Goal: Task Accomplishment & Management: Manage account settings

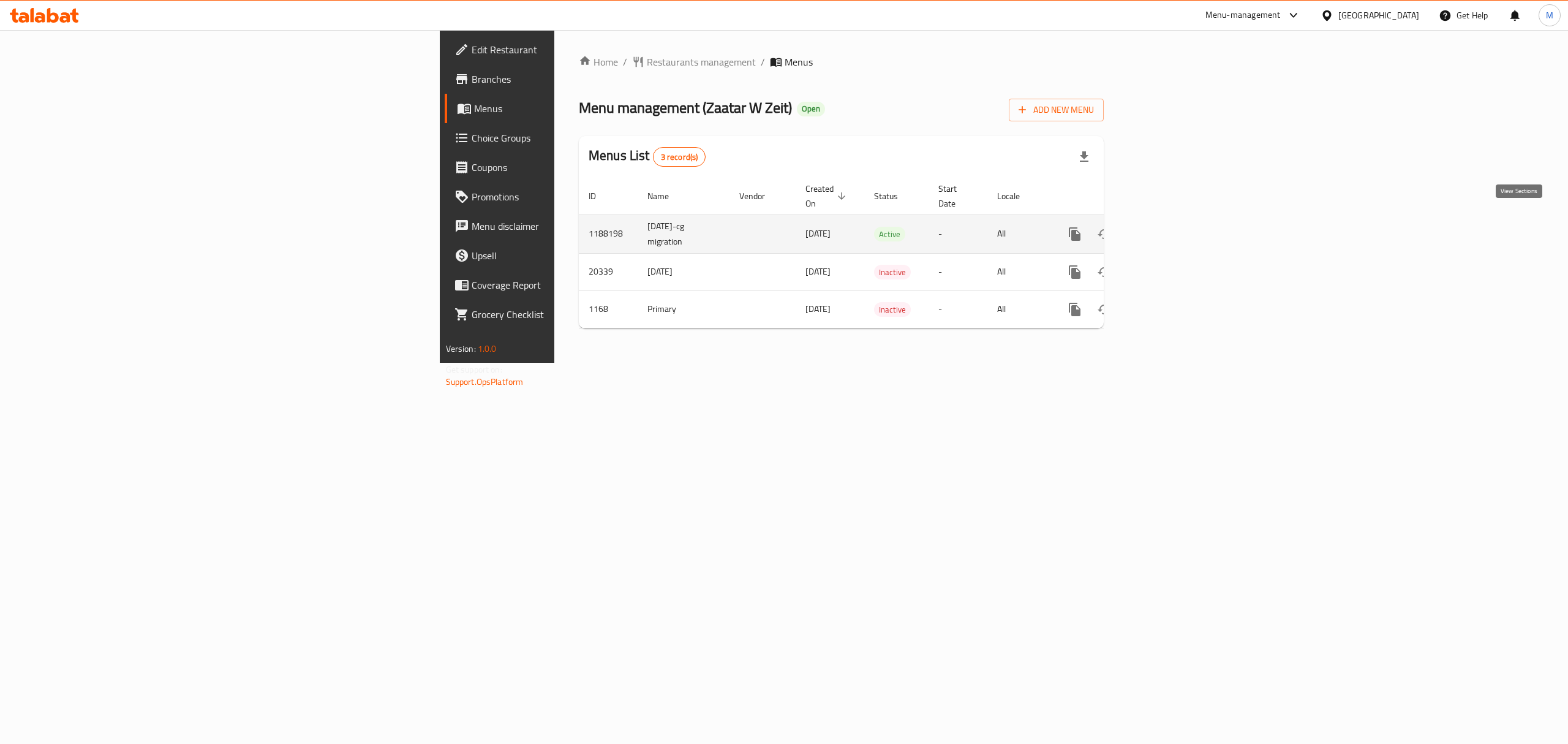
click at [1170, 227] on icon "enhanced table" at bounding box center [1163, 234] width 15 height 15
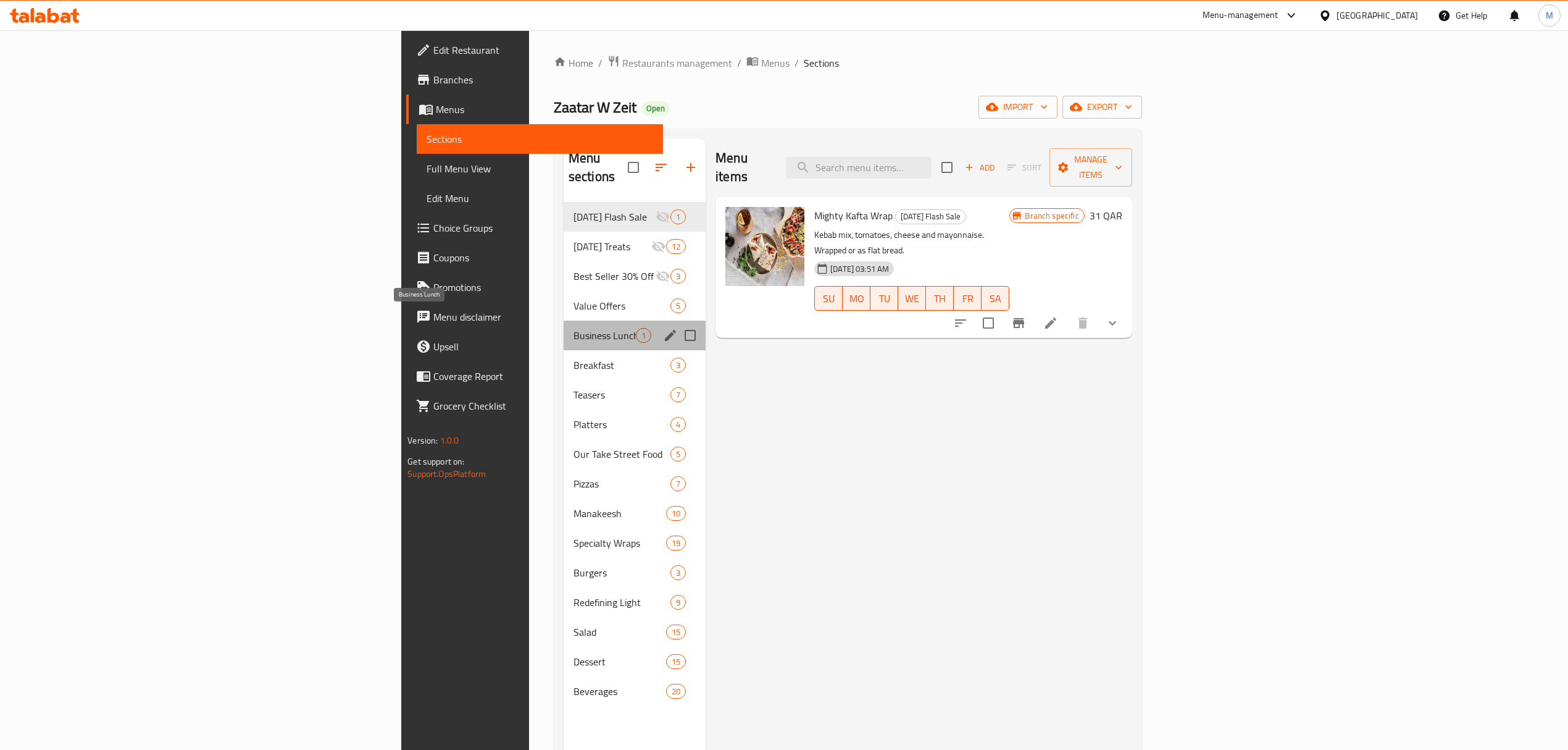
click at [573, 328] on span "Business Lunch" at bounding box center [604, 335] width 62 height 15
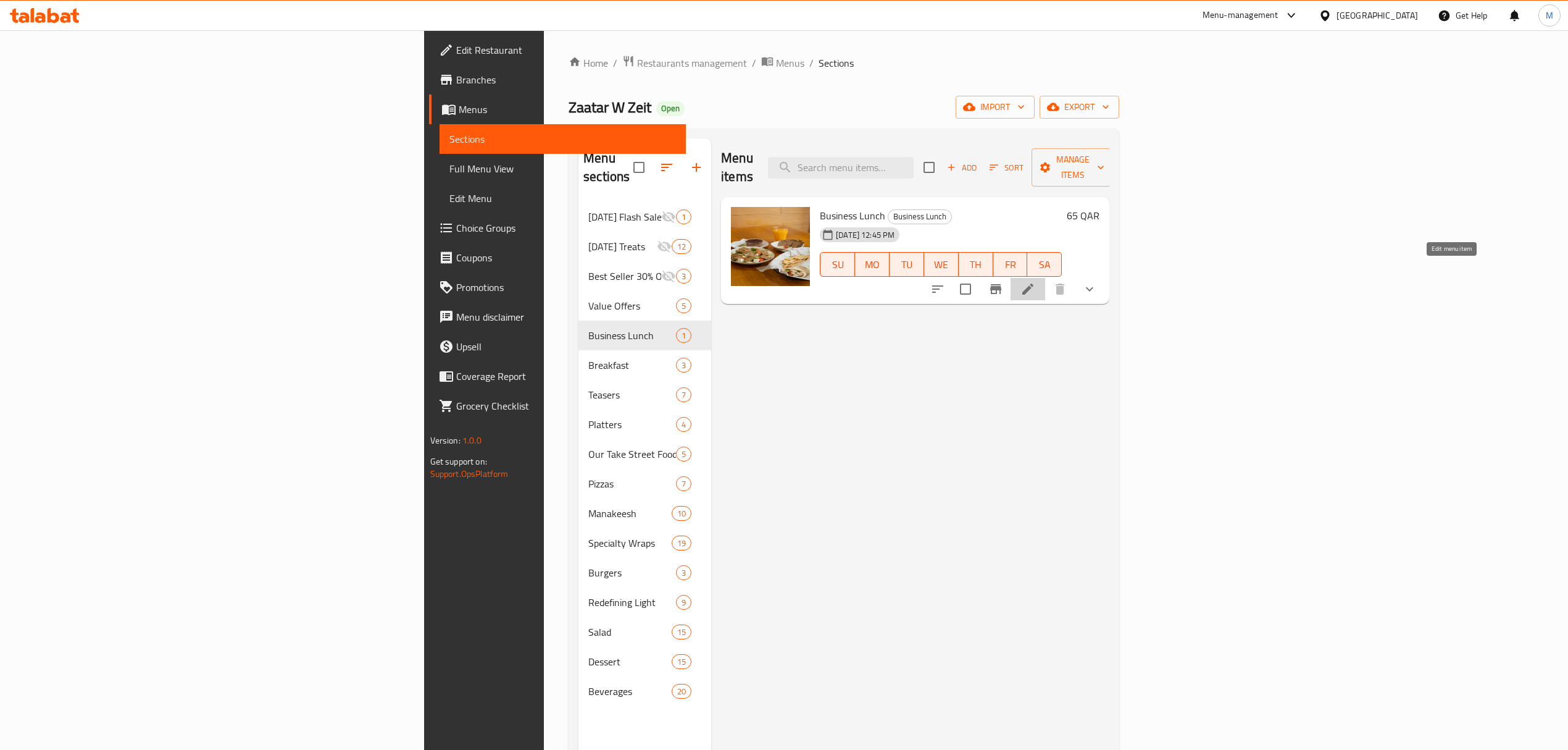
click at [1036, 282] on icon at bounding box center [1027, 289] width 15 height 15
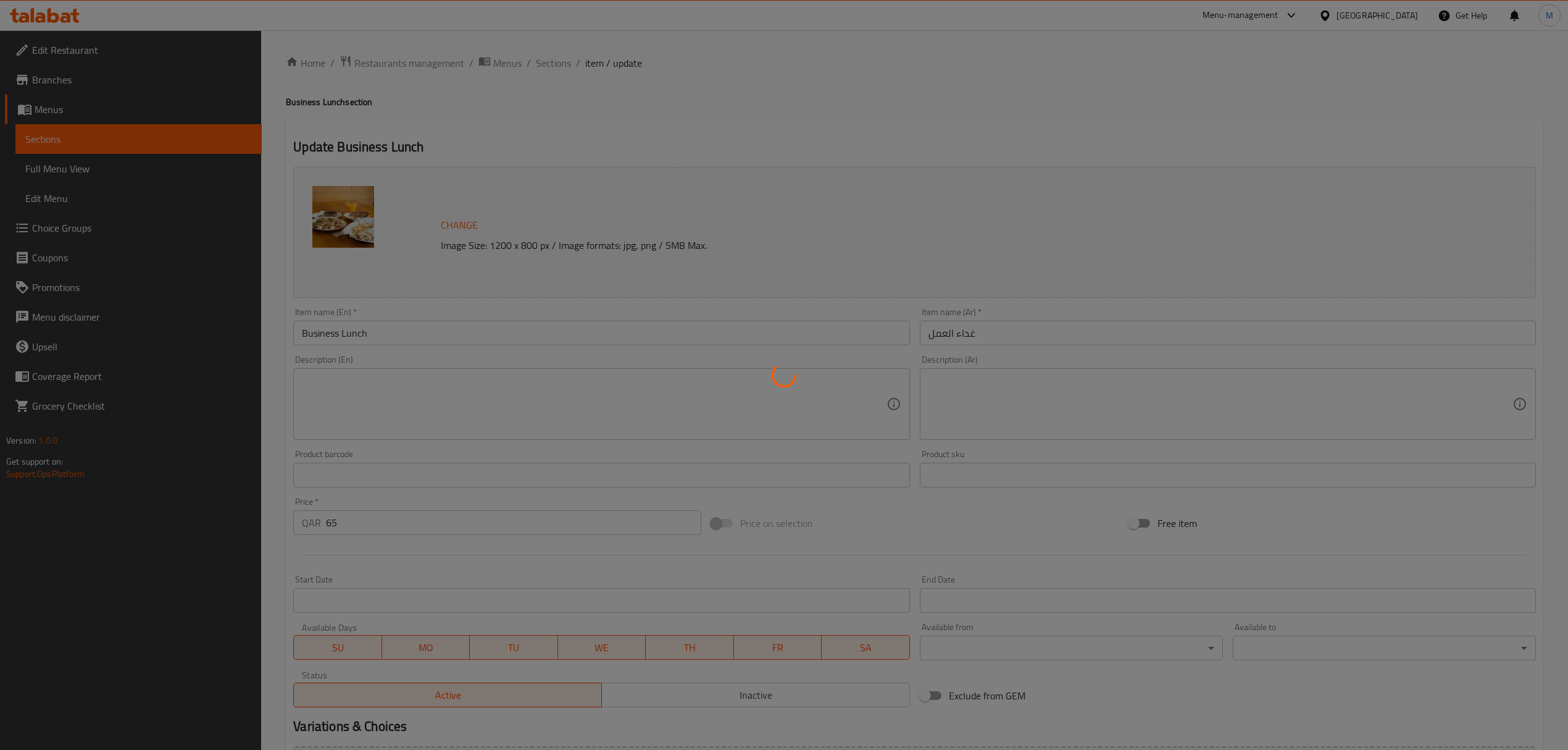
type input "المقبلات"
type input "0"
type input "3"
type input "الطبق الرئيسي"
type input "0"
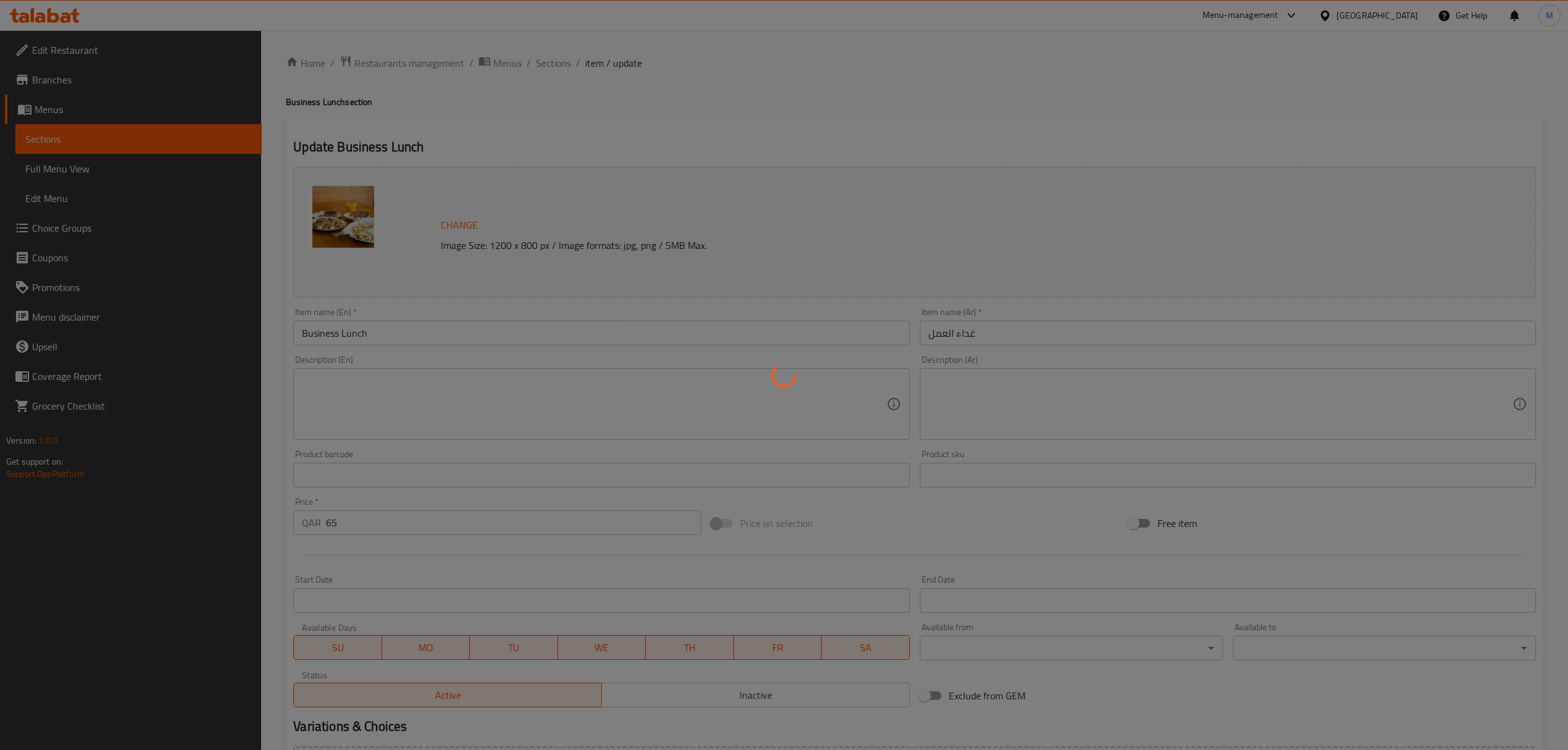
type input "1"
type input "المشروبات(اختر واحد من)"
type input "0"
type input "1"
type input "الحلويات"
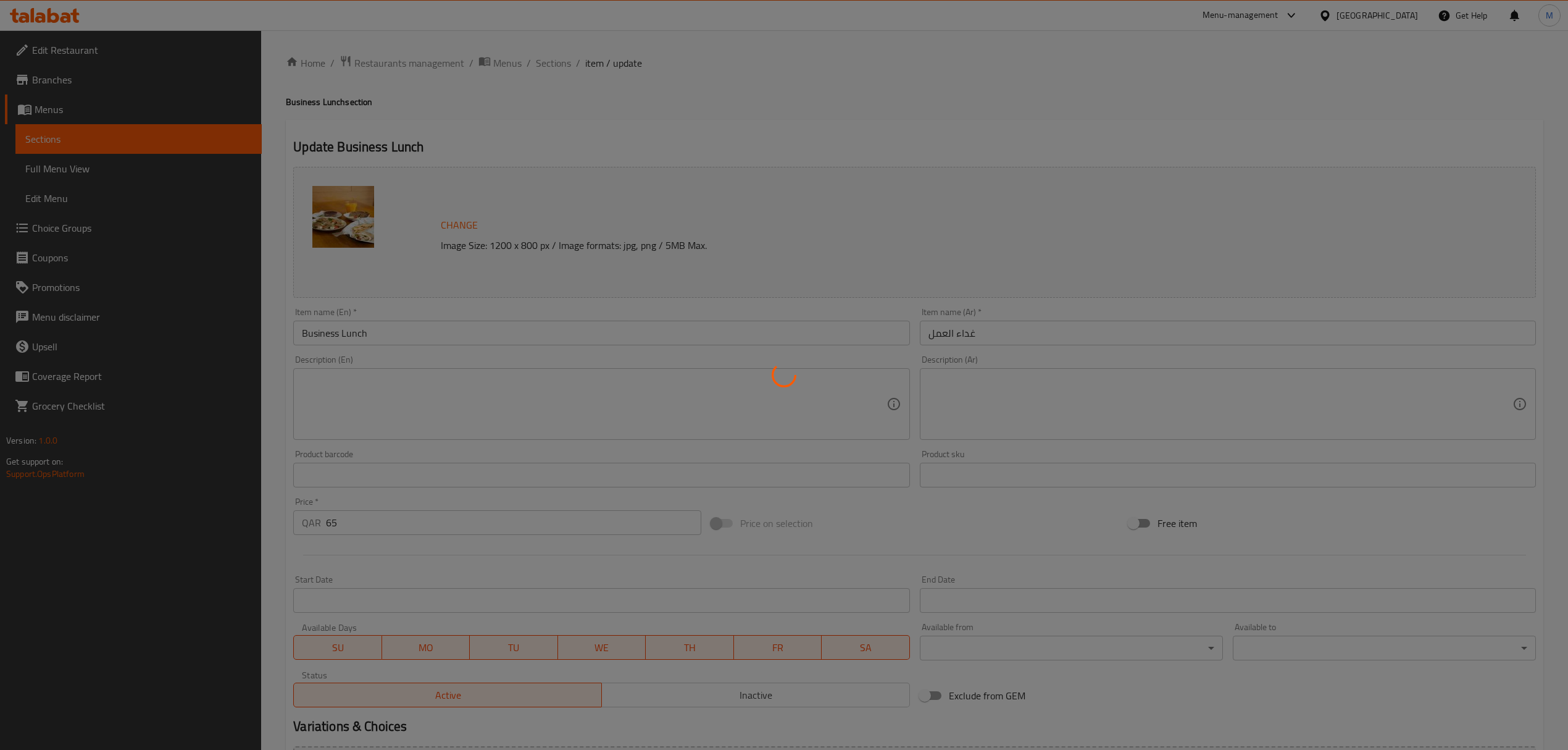
type input "0"
type input "1"
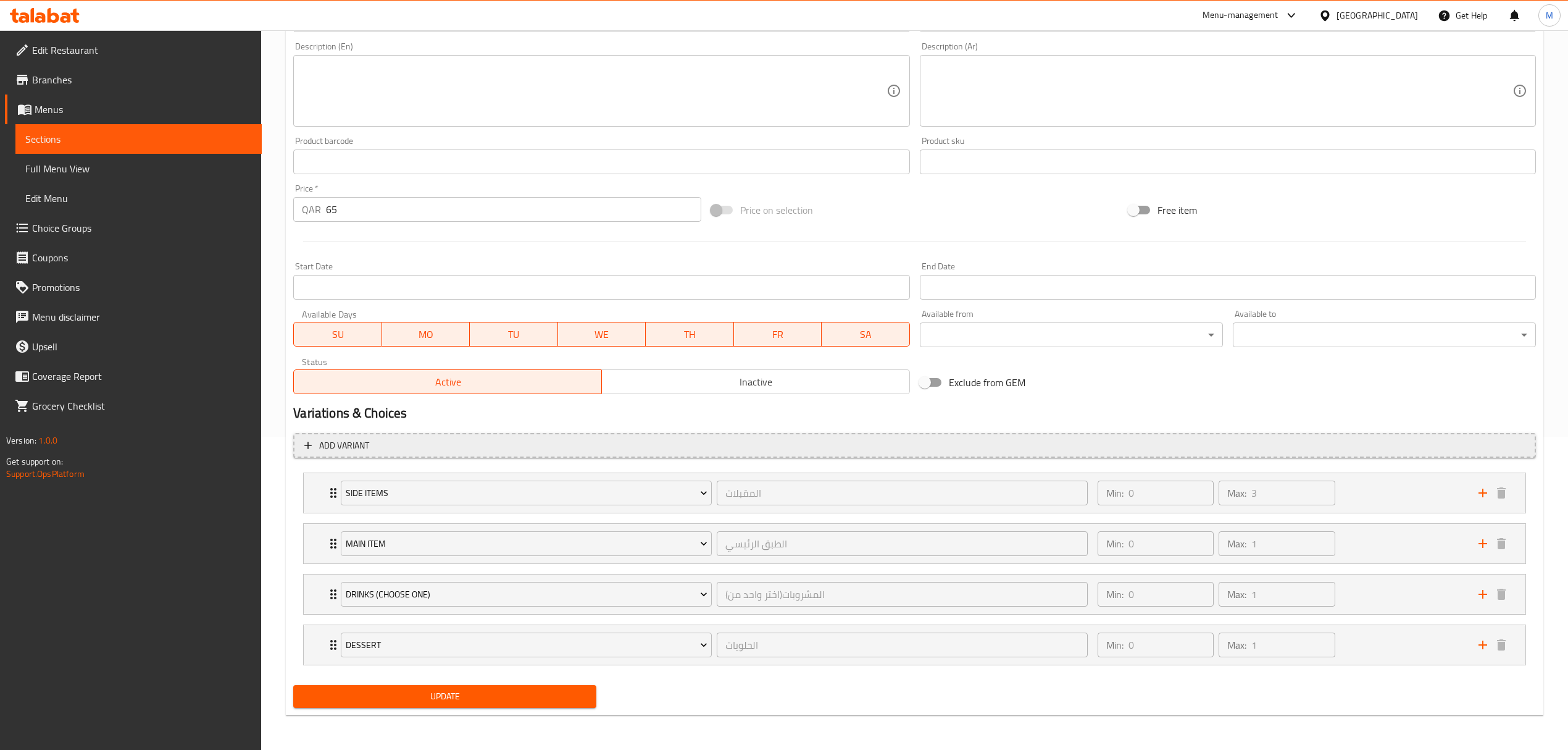
scroll to position [315, 0]
click at [100, 238] on link "Choice Groups" at bounding box center [133, 228] width 257 height 30
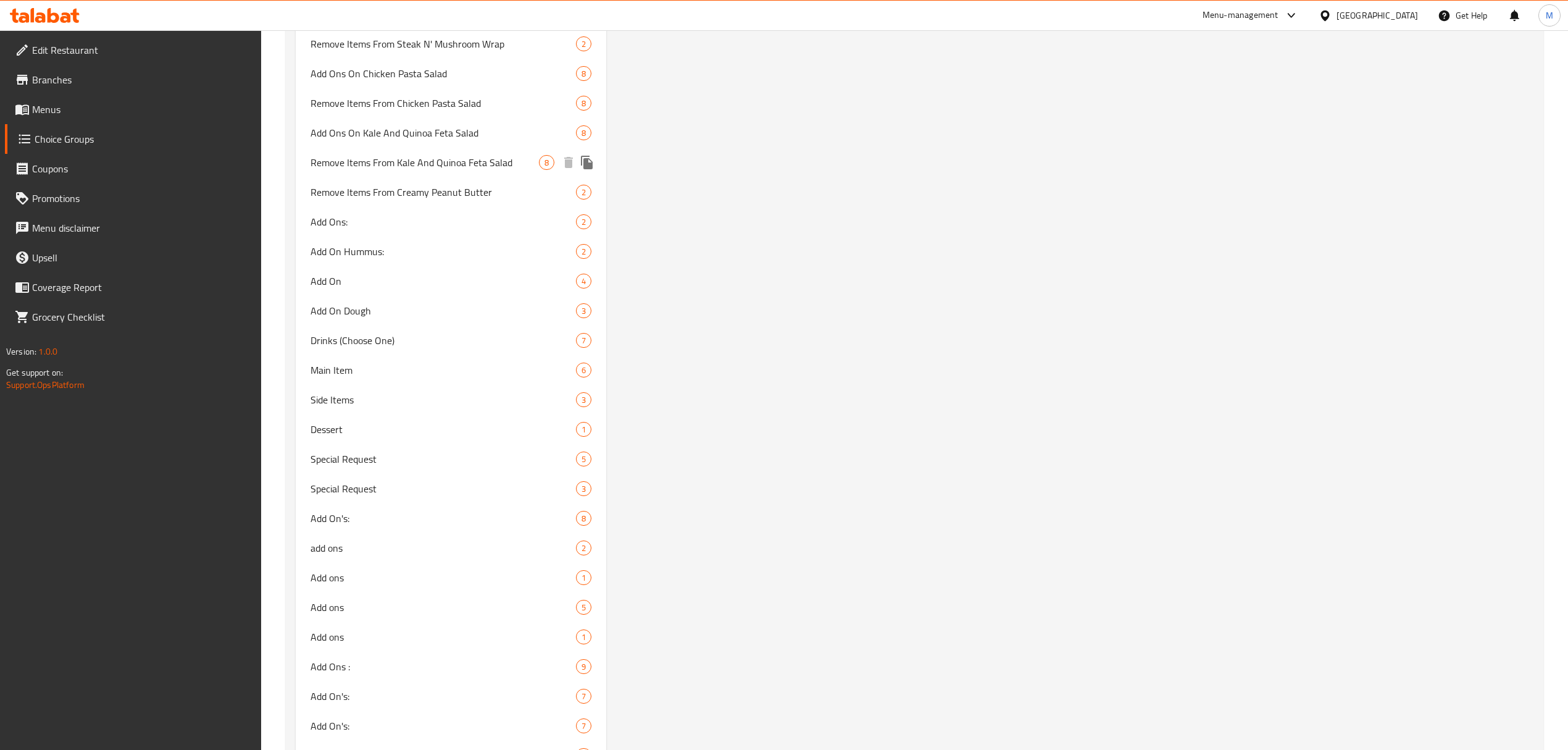
scroll to position [1328, 0]
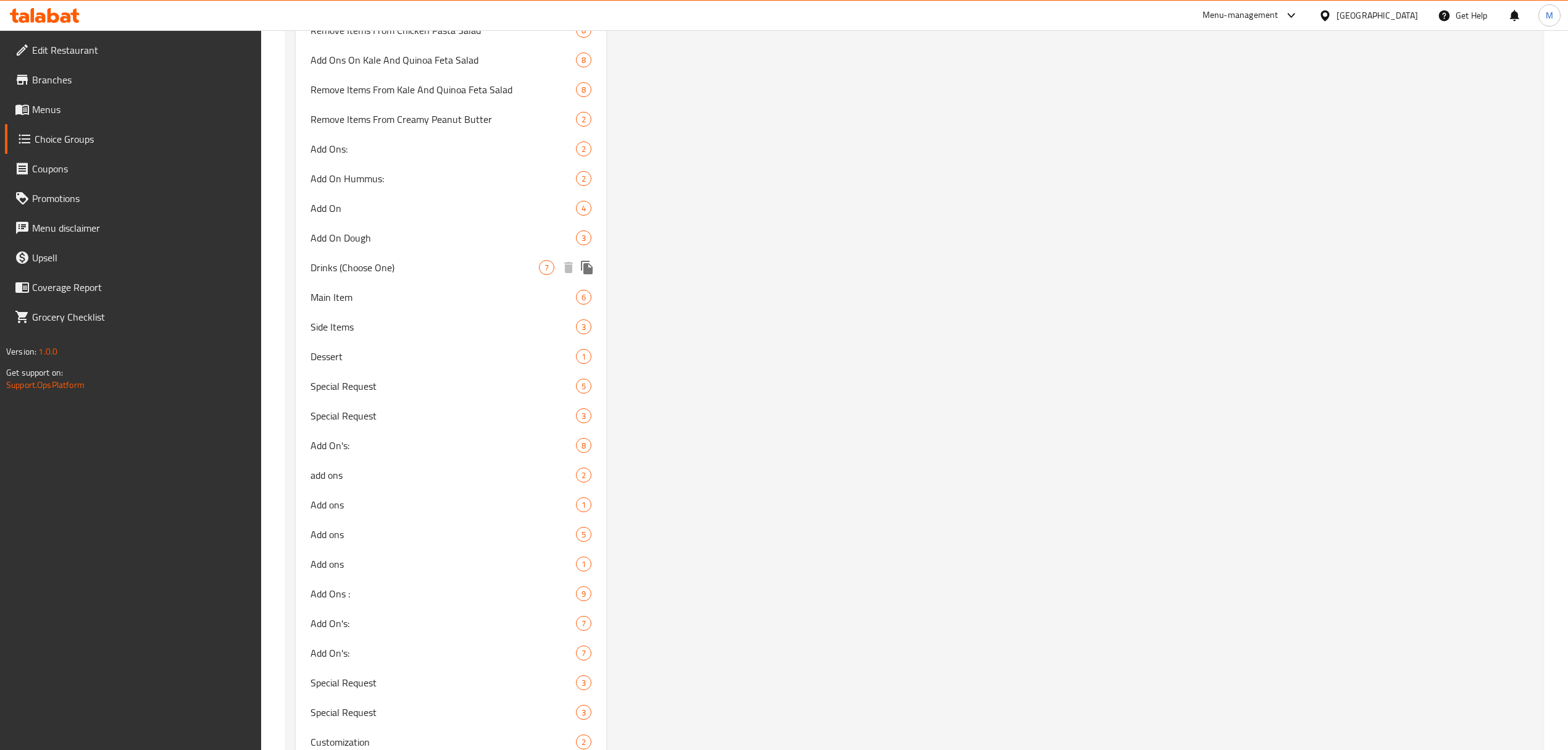
click at [334, 275] on span "Drinks (Choose One)" at bounding box center [425, 267] width 228 height 15
type input "Drinks (Choose One)"
type input "المشروبات(اختر واحد من)"
type input "1"
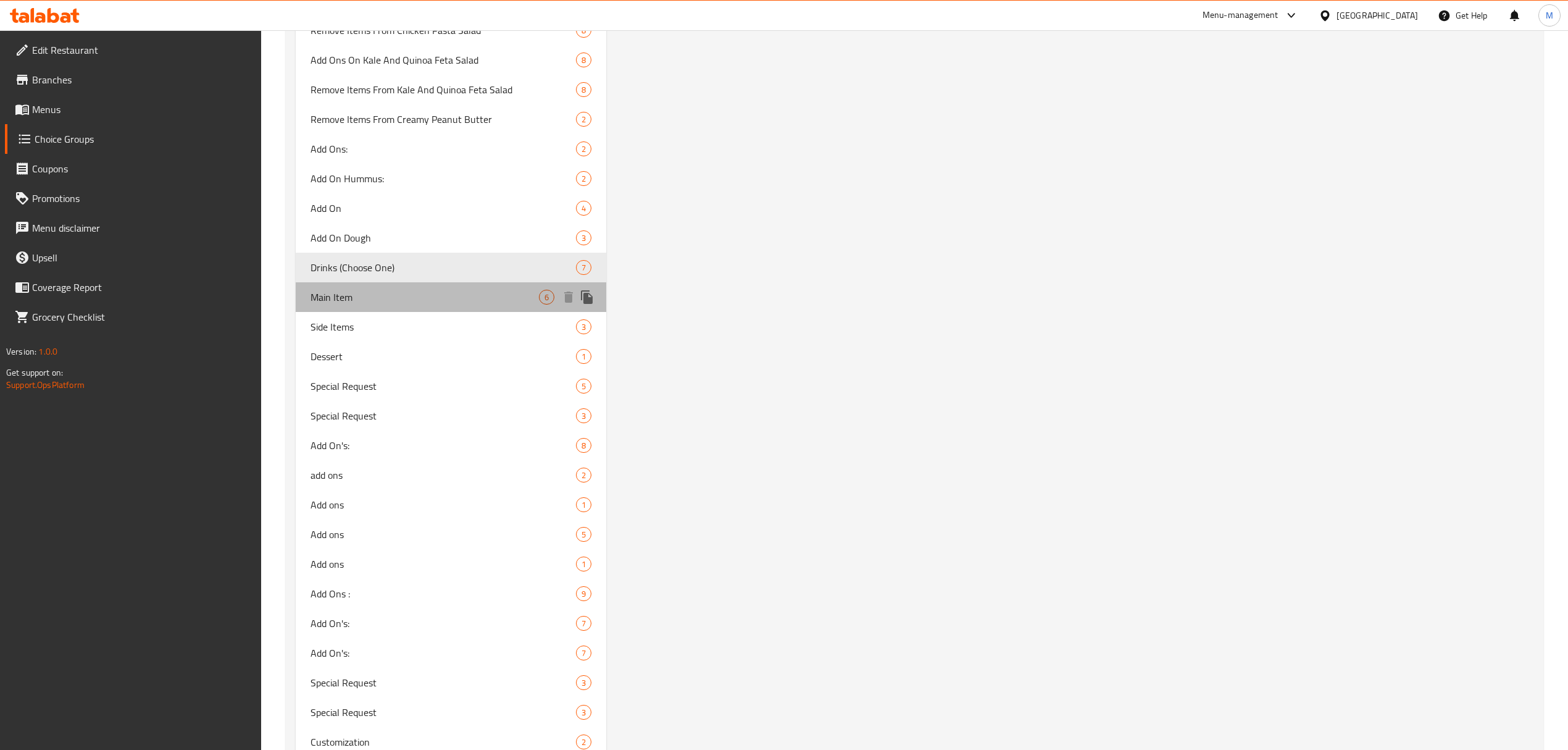
click at [358, 294] on span "Main Item" at bounding box center [425, 297] width 228 height 15
type input "Main Item"
type input "الطبق الرئيسي"
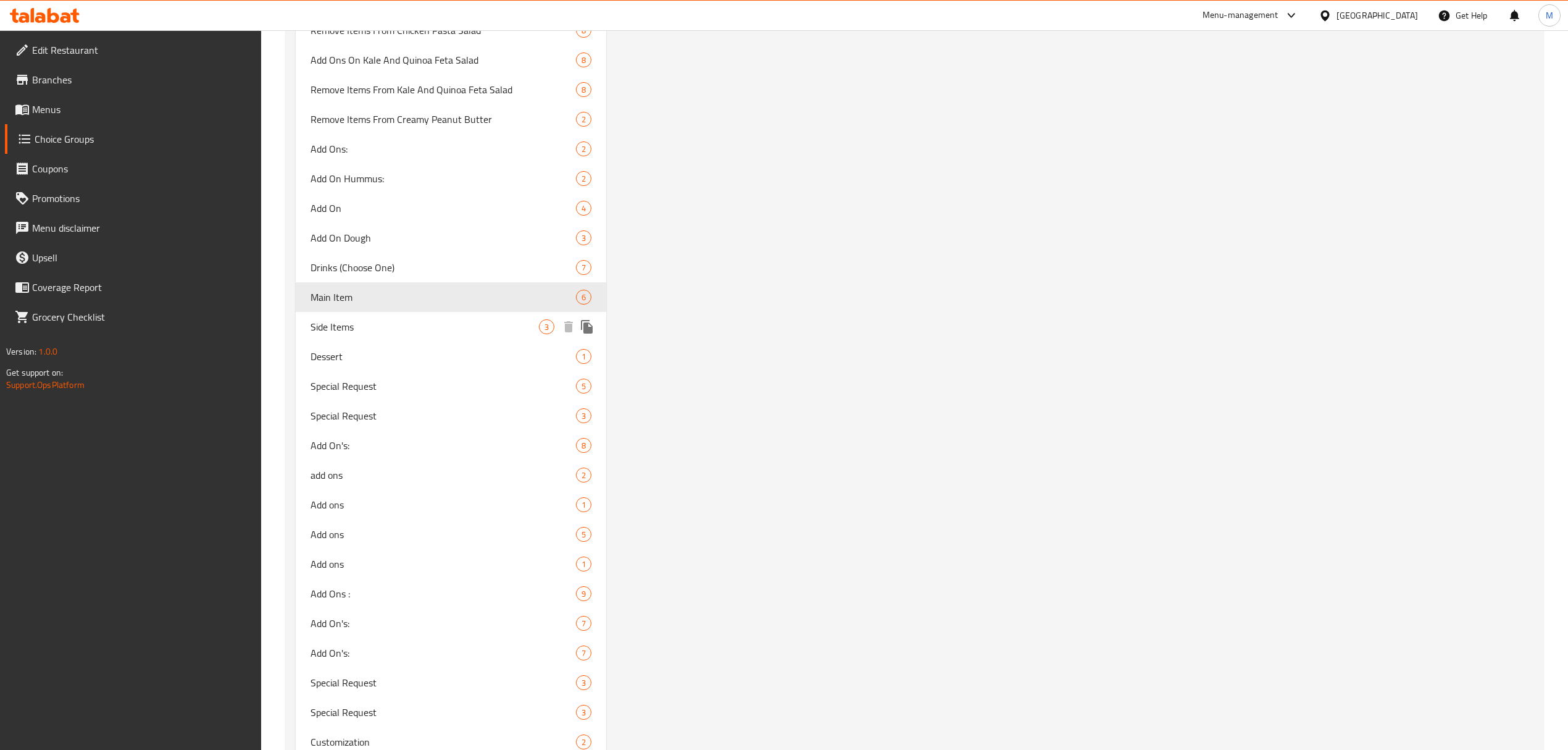
click at [357, 316] on div "Side Items 3" at bounding box center [451, 327] width 310 height 30
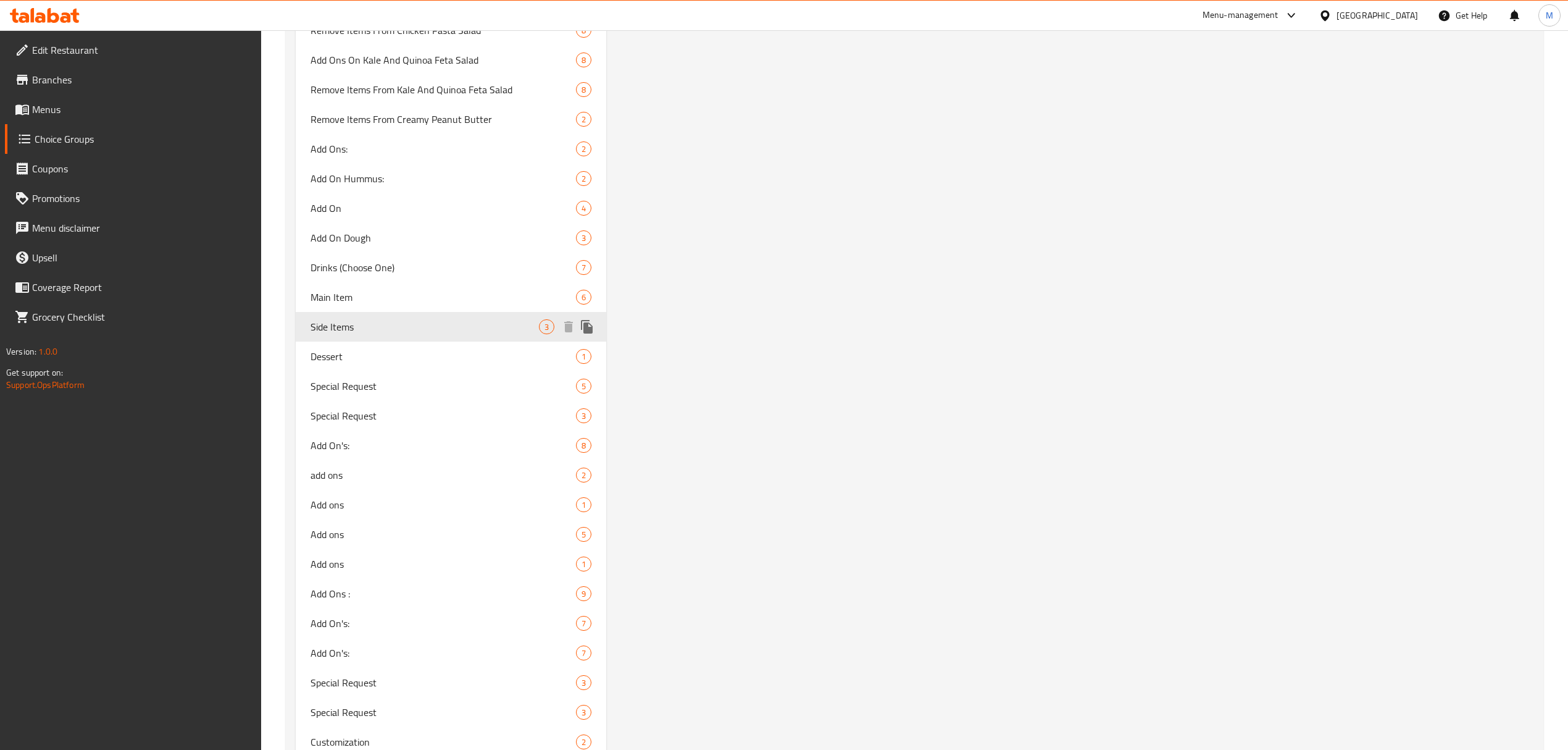
type input "Side Items"
type input "المقبلات"
type input "3"
click at [358, 327] on span "Side Items" at bounding box center [425, 327] width 228 height 15
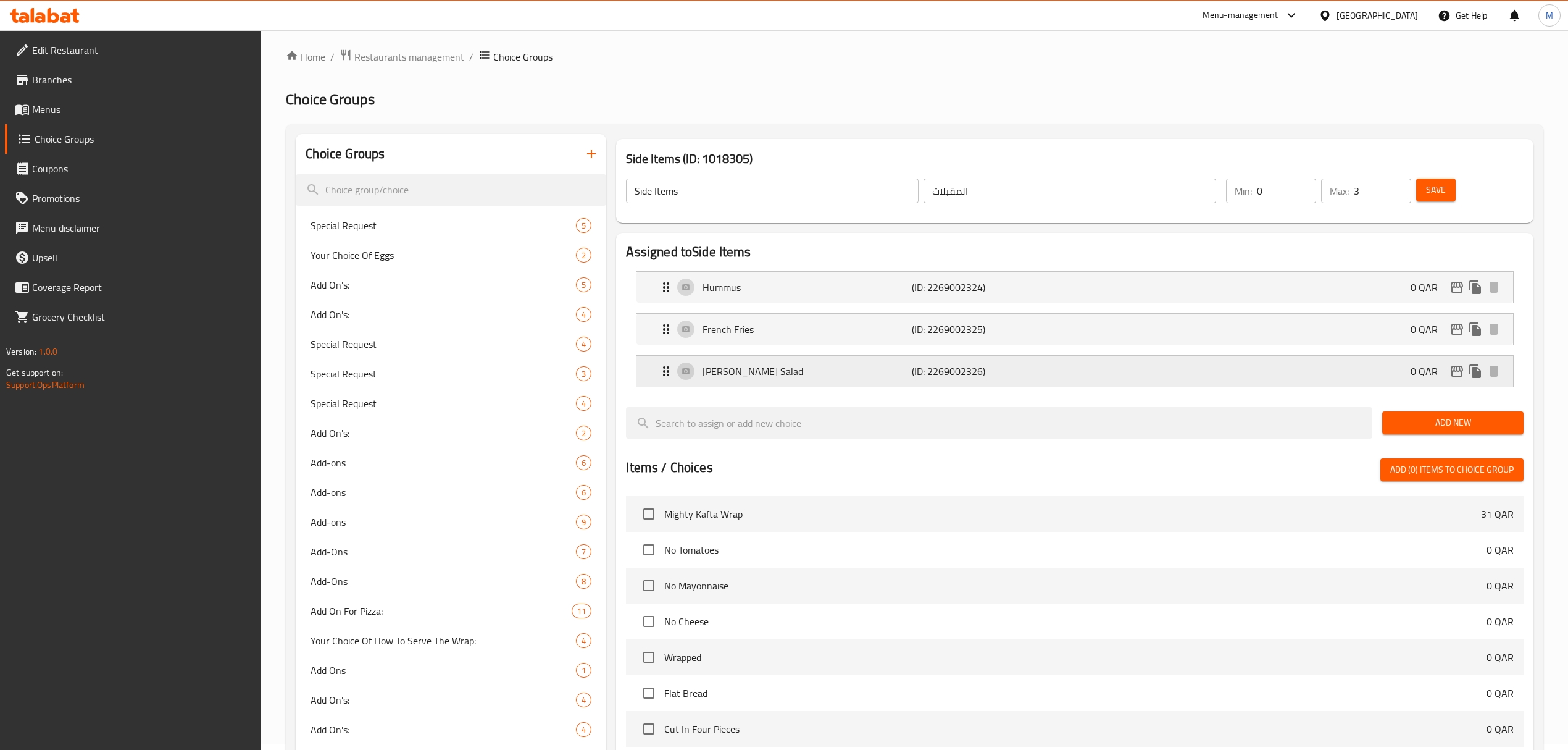
scroll to position [0, 0]
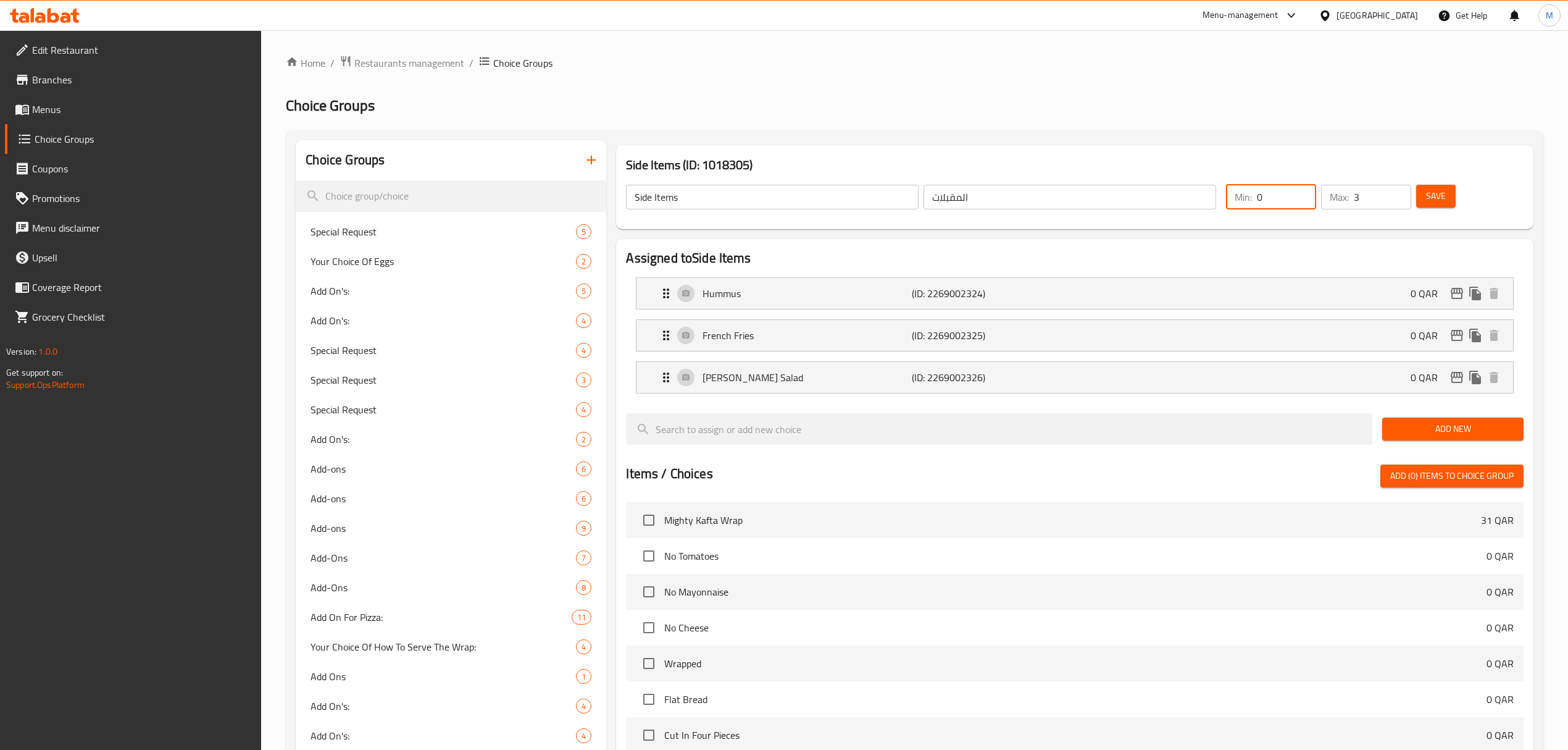
drag, startPoint x: 1283, startPoint y: 195, endPoint x: 1223, endPoint y: 206, distance: 61.0
click at [1224, 206] on div "Min: 0 ​" at bounding box center [1271, 197] width 95 height 30
type input "3"
click at [1431, 189] on span "Save" at bounding box center [1436, 196] width 20 height 15
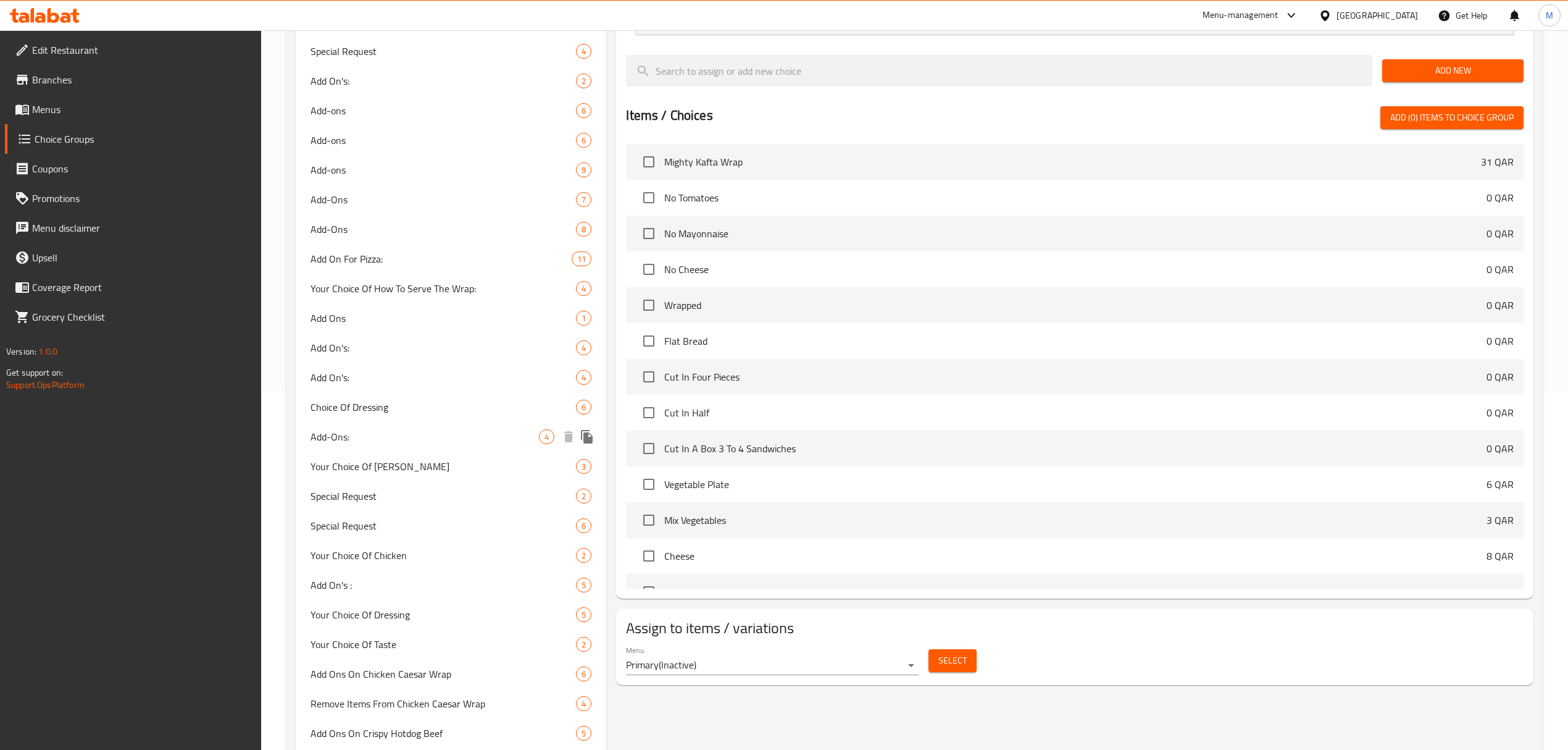
scroll to position [329, 0]
